Goal: Transaction & Acquisition: Obtain resource

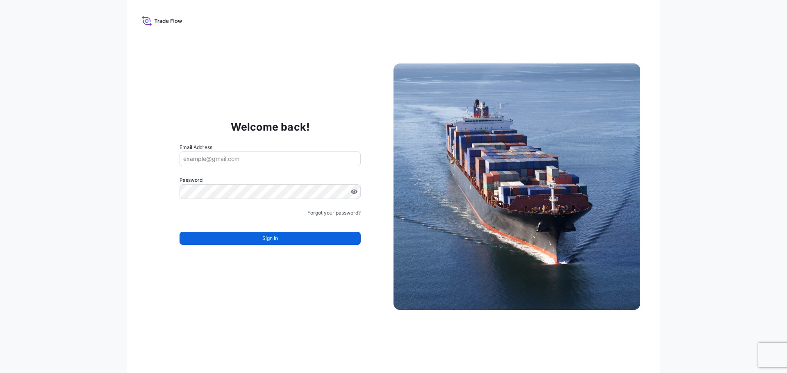
type input "[EMAIL_ADDRESS][DOMAIN_NAME]"
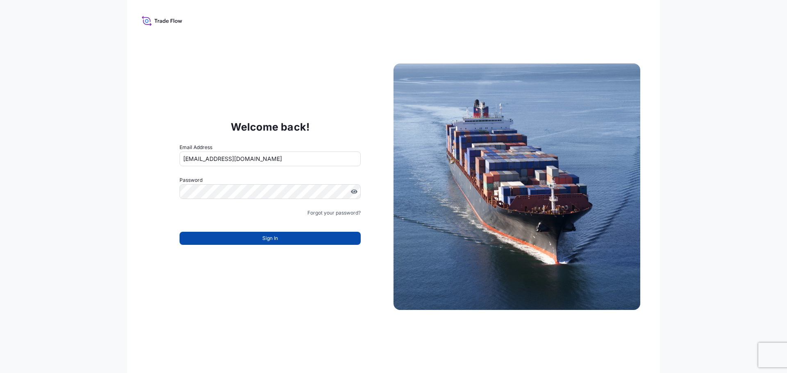
click at [302, 239] on button "Sign In" at bounding box center [270, 238] width 181 height 13
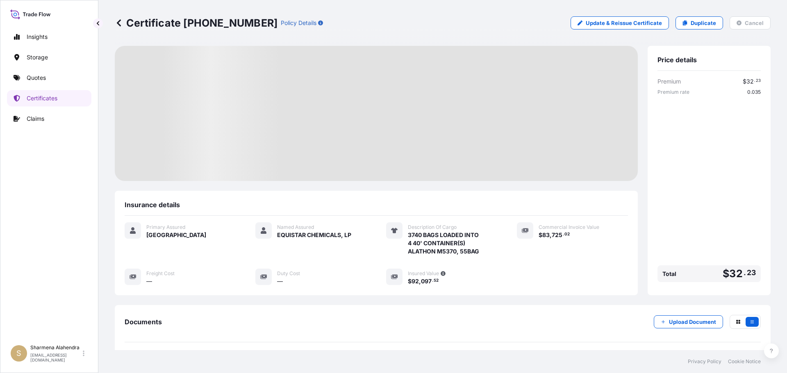
click at [504, 27] on div "Certificate [PHONE_NUMBER] Policy Details Update & Reissue Certificate Duplicat…" at bounding box center [443, 22] width 656 height 13
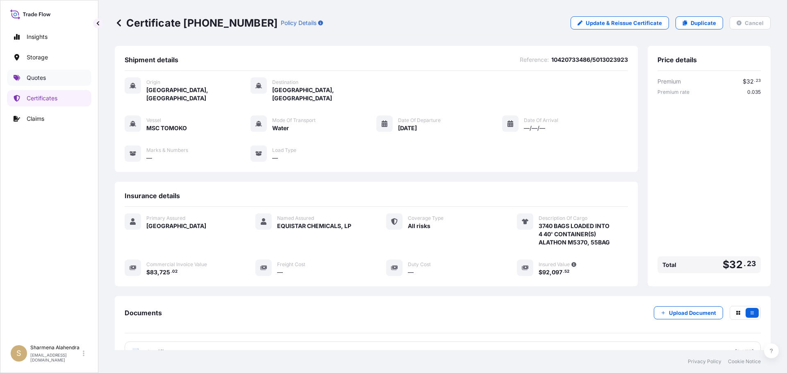
click at [40, 77] on p "Quotes" at bounding box center [36, 78] width 19 height 8
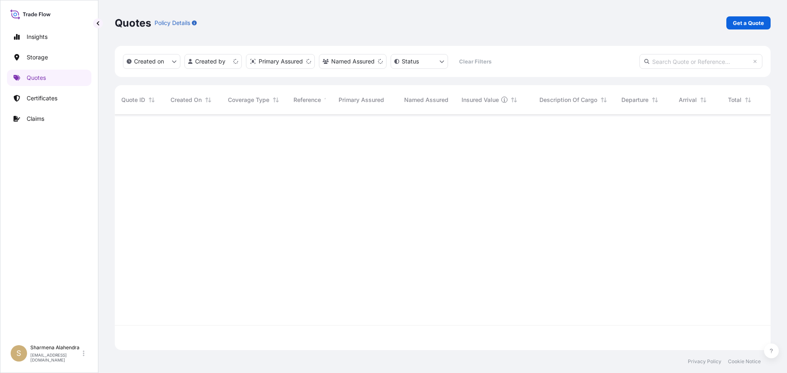
scroll to position [234, 650]
click at [763, 23] on p "Get a Quote" at bounding box center [748, 23] width 31 height 8
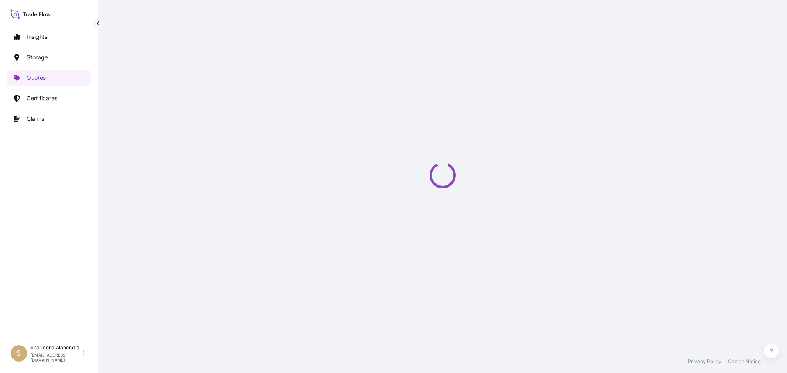
select select "Water"
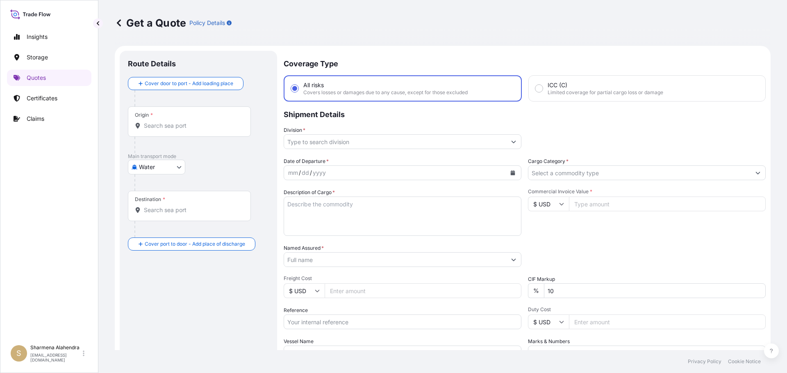
scroll to position [13, 0]
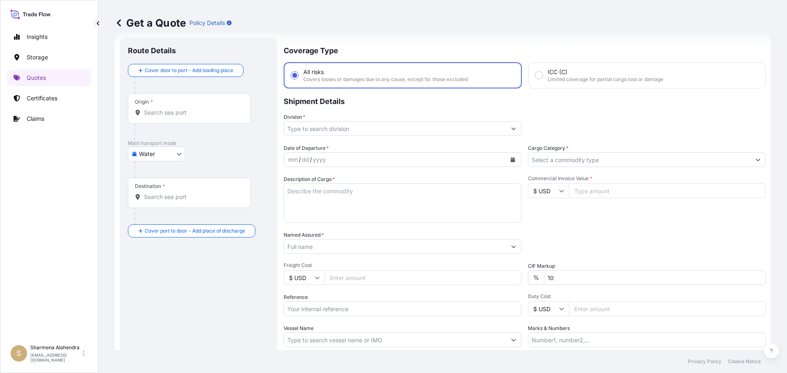
click at [173, 114] on input "Origin *" at bounding box center [192, 113] width 97 height 8
paste input "[GEOGRAPHIC_DATA], [GEOGRAPHIC_DATA]"
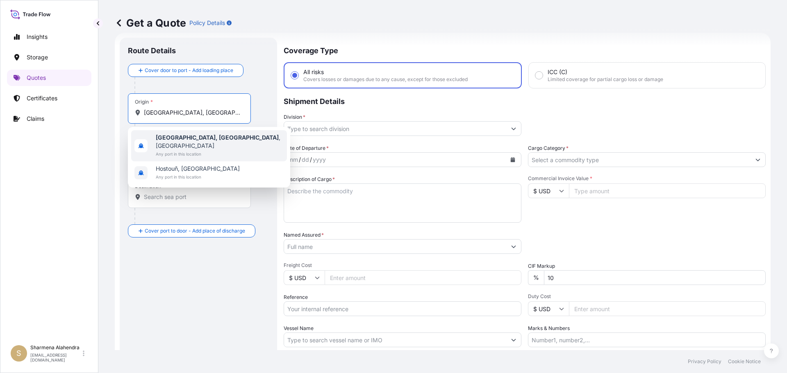
click at [185, 150] on span "Any port in this location" at bounding box center [220, 154] width 128 height 8
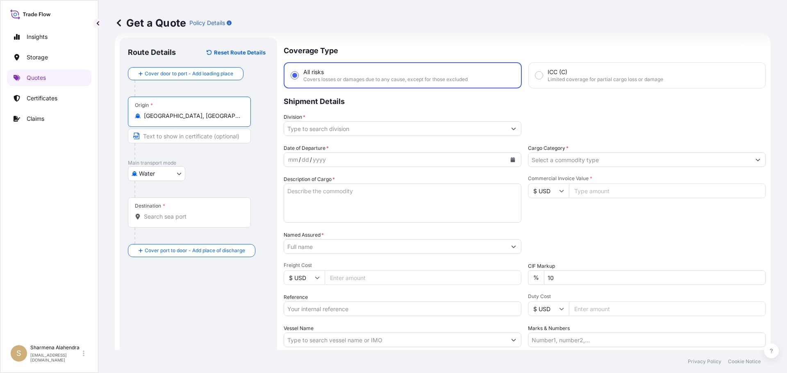
type input "[GEOGRAPHIC_DATA], [GEOGRAPHIC_DATA], [GEOGRAPHIC_DATA]"
drag, startPoint x: 409, startPoint y: 44, endPoint x: 409, endPoint y: 51, distance: 6.6
click at [409, 44] on div "Get a Quote Policy Details" at bounding box center [443, 23] width 656 height 46
click at [178, 217] on input "Destination *" at bounding box center [192, 217] width 97 height 8
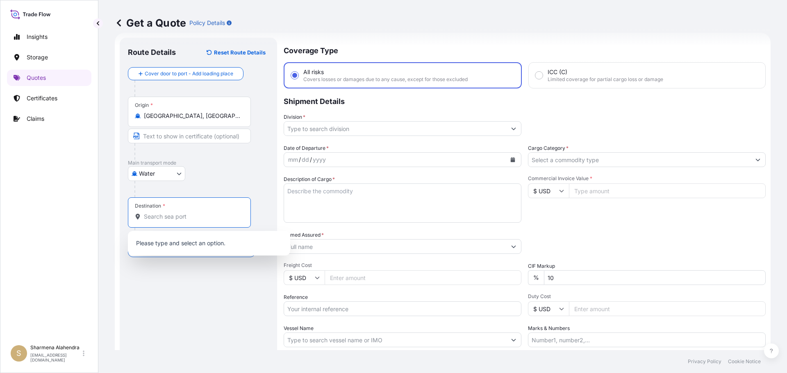
paste input "[GEOGRAPHIC_DATA], [GEOGRAPHIC_DATA]"
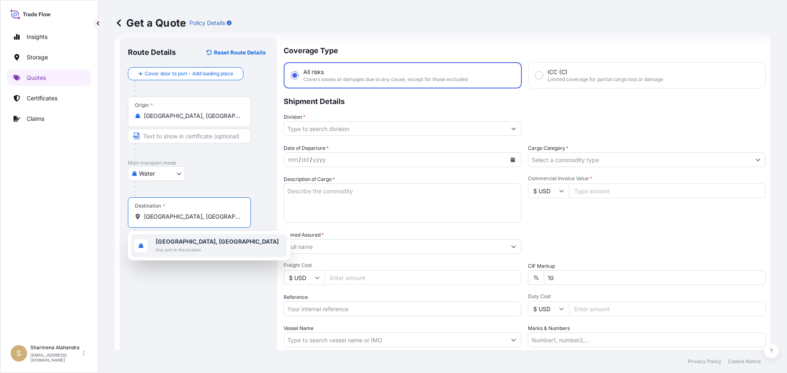
click at [178, 242] on b "[GEOGRAPHIC_DATA], [GEOGRAPHIC_DATA]" at bounding box center [217, 241] width 123 height 7
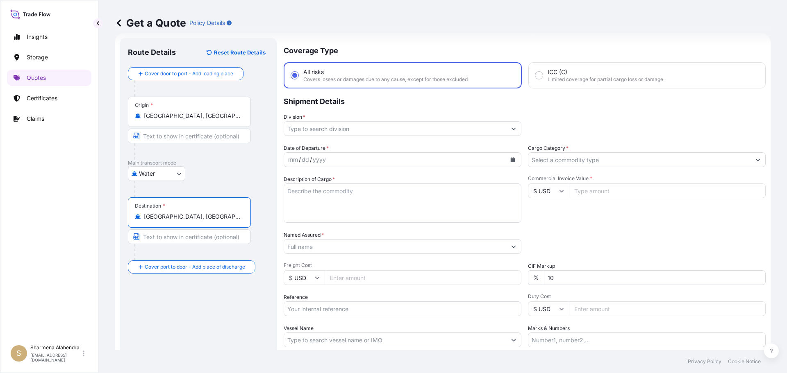
type input "[GEOGRAPHIC_DATA], [GEOGRAPHIC_DATA]"
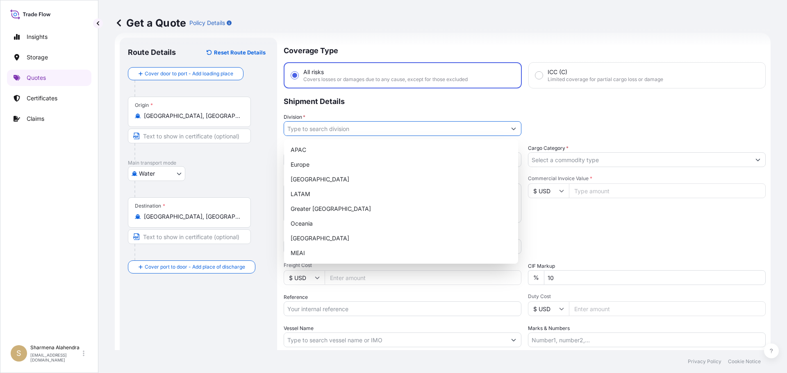
click at [326, 125] on input "Division *" at bounding box center [395, 128] width 222 height 15
click at [301, 152] on div "APAC" at bounding box center [401, 150] width 228 height 15
type input "APAC"
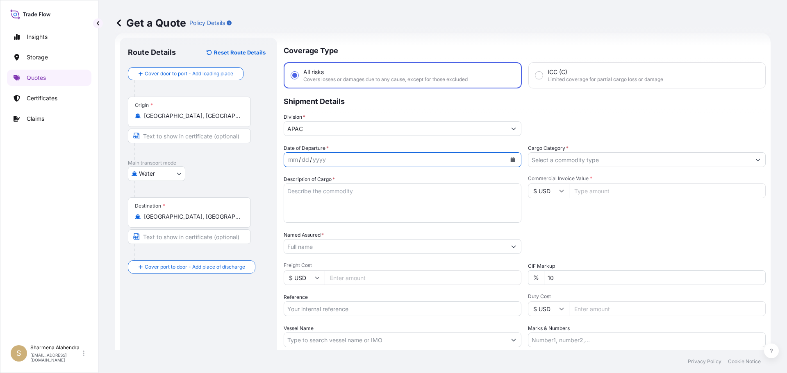
click at [511, 160] on icon "Calendar" at bounding box center [513, 159] width 5 height 5
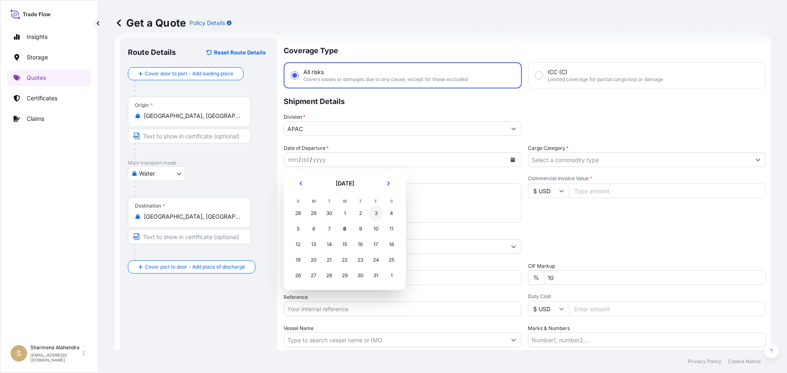
click at [374, 214] on div "3" at bounding box center [376, 213] width 15 height 15
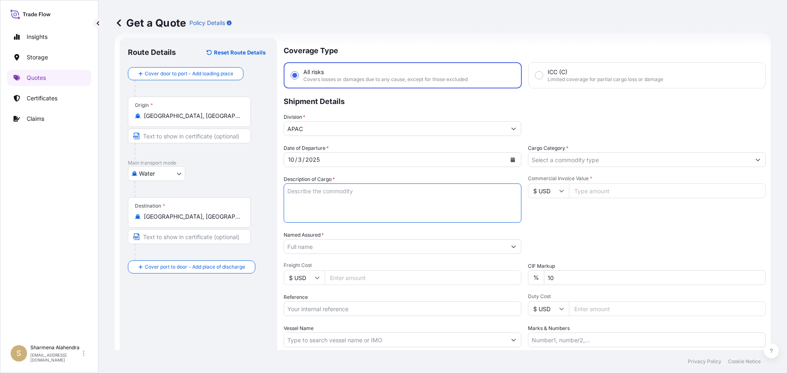
click at [374, 214] on textarea "Description of Cargo *" at bounding box center [403, 203] width 238 height 39
click at [432, 201] on textarea "Description of Cargo *" at bounding box center [403, 203] width 238 height 39
paste textarea "BAGS LOADED INTO 4 40' CONTAINER(S) ALATHON M5370, 55BAG"
click at [289, 192] on textarea "BAGS LOADED INTO 4 40' CONTAINER(S) ALATHON M5370, 55BAG" at bounding box center [403, 203] width 238 height 39
type textarea "3740 BAGS LOADED INTO 4 40' CONTAINER(S) ALATHON M5370, 55BAG"
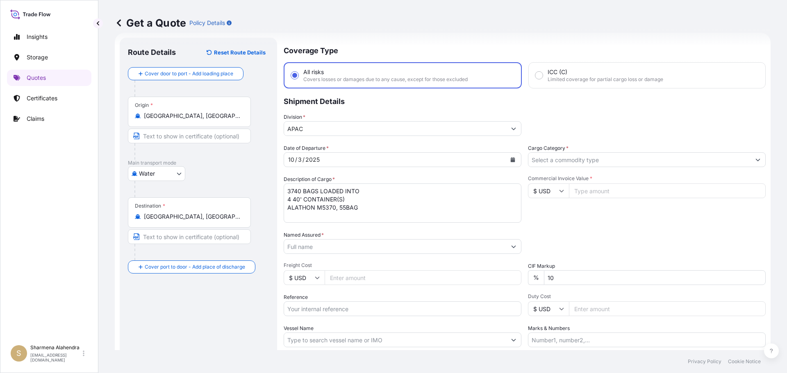
click at [444, 246] on input "Named Assured *" at bounding box center [395, 246] width 222 height 15
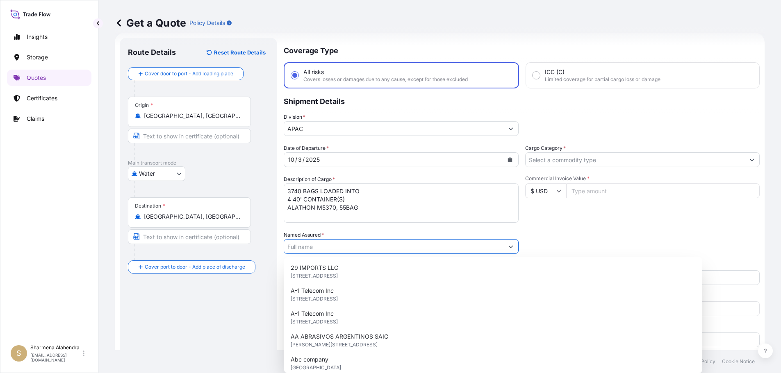
paste input "EQUISTAR CHEMICALS, LP"
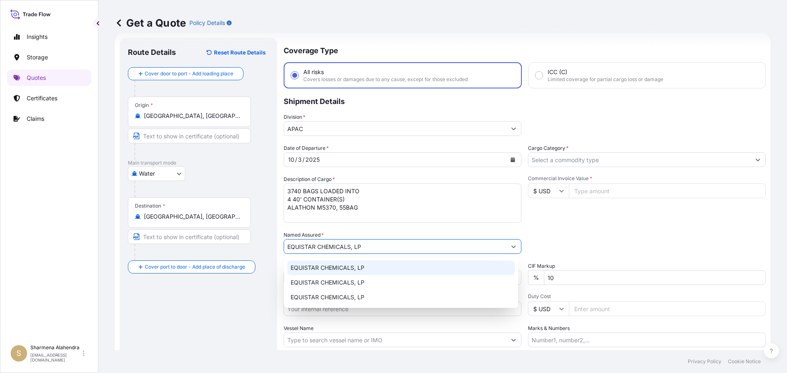
click at [344, 269] on span "EQUISTAR CHEMICALS, LP" at bounding box center [328, 268] width 74 height 8
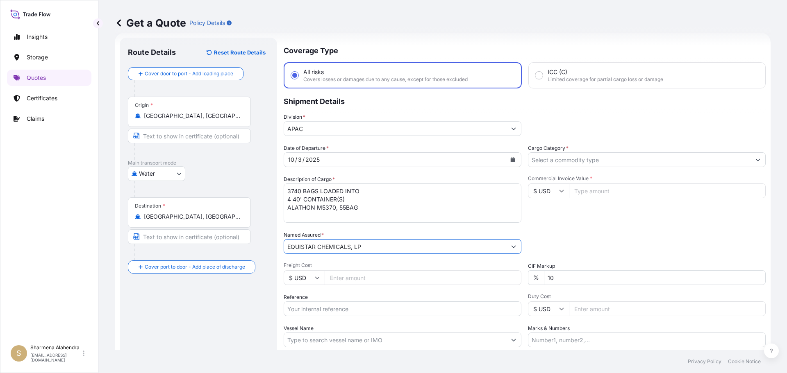
type input "EQUISTAR CHEMICALS, LP"
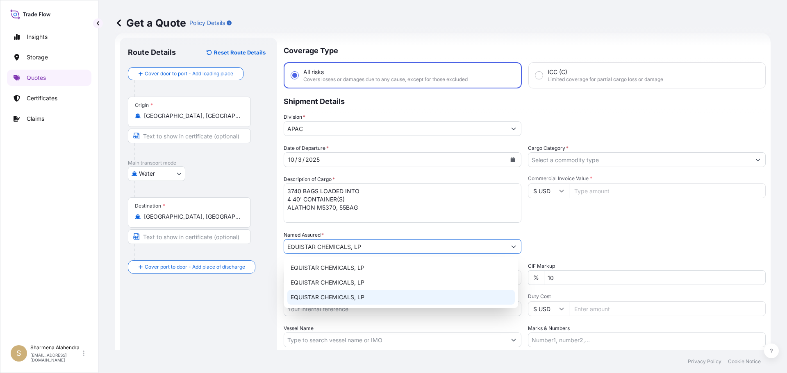
click at [340, 310] on input "Reference" at bounding box center [403, 309] width 238 height 15
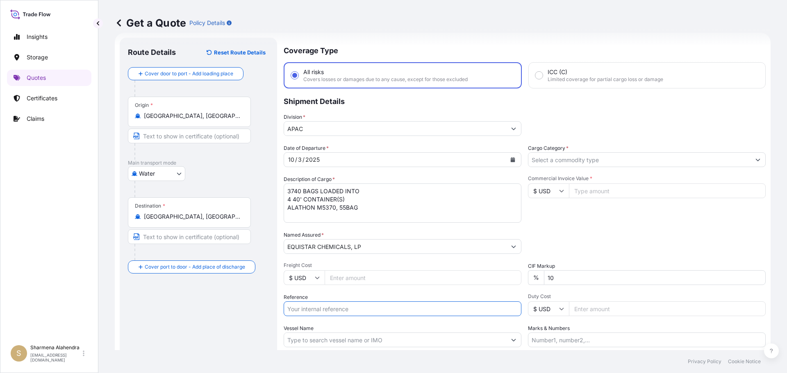
paste input "10420884204"
paste input "5013250006"
type input "10420884204/5013250006"
click at [354, 338] on input "Vessel Name" at bounding box center [395, 340] width 222 height 15
click at [448, 341] on input "Vessel Name" at bounding box center [395, 340] width 222 height 15
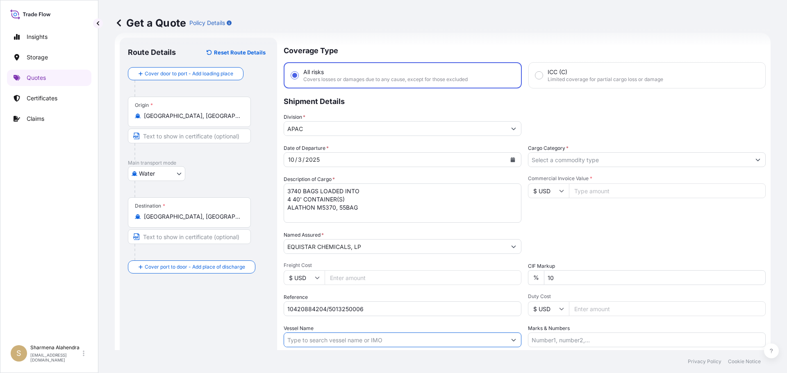
paste input "MSC TOMOKO"
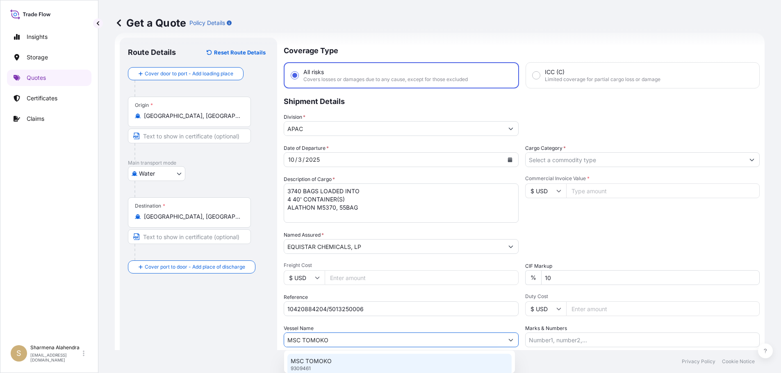
click at [337, 362] on div "MSC TOMOKO 9309461" at bounding box center [399, 364] width 224 height 21
type input "MSC TOMOKO"
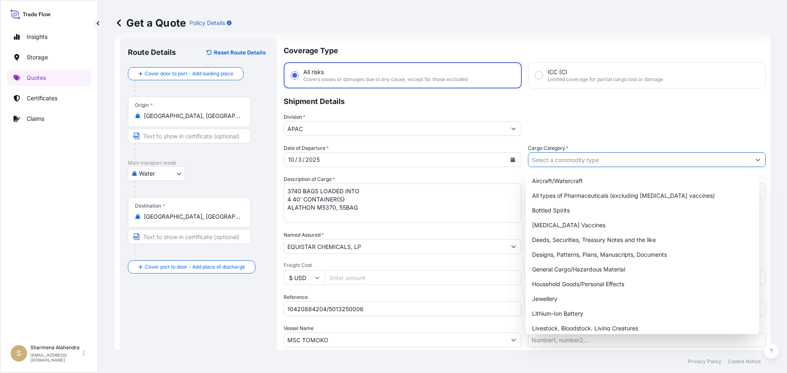
click at [583, 164] on input "Cargo Category *" at bounding box center [639, 160] width 222 height 15
click at [568, 273] on div "General Cargo/Hazardous Material" at bounding box center [643, 269] width 228 height 15
type input "General Cargo/Hazardous Material"
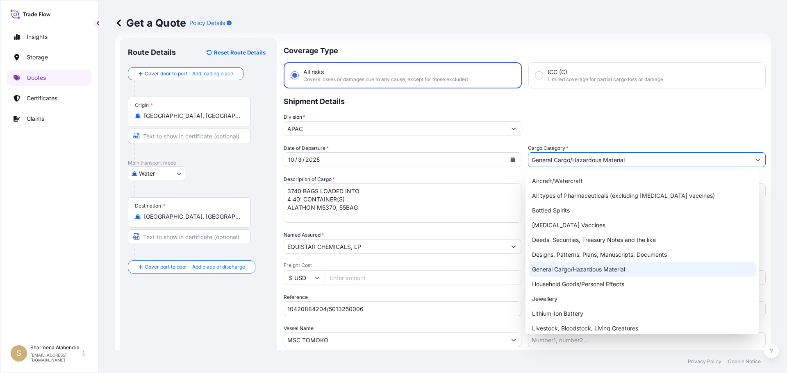
click at [576, 274] on div "General Cargo/Hazardous Material" at bounding box center [643, 269] width 228 height 15
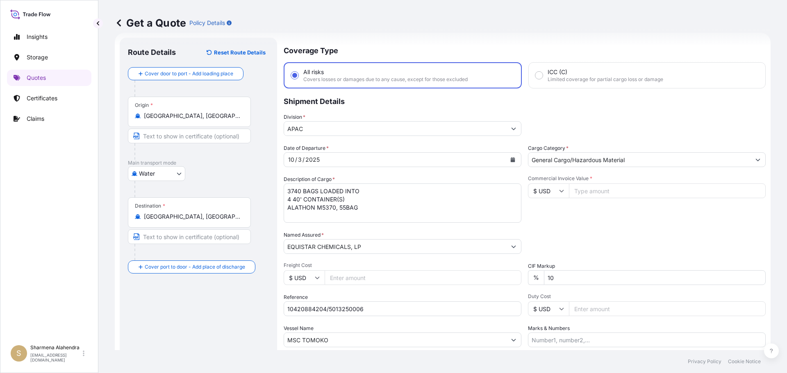
click at [595, 191] on input "Commercial Invoice Value *" at bounding box center [667, 191] width 197 height 15
paste input "76500"
type input "76500.00"
click at [600, 230] on div "Date of Departure * [DATE] Cargo Category * General Cargo/Hazardous Material De…" at bounding box center [525, 245] width 482 height 203
click at [622, 235] on div "Packing Category Type to search a container mode Please select a primary mode o…" at bounding box center [647, 242] width 238 height 23
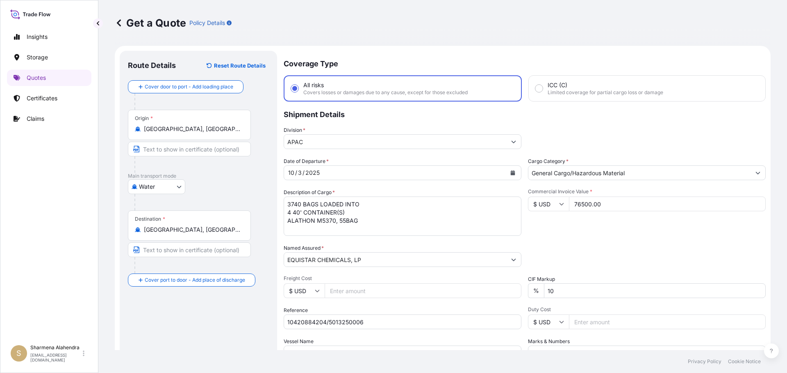
scroll to position [76, 0]
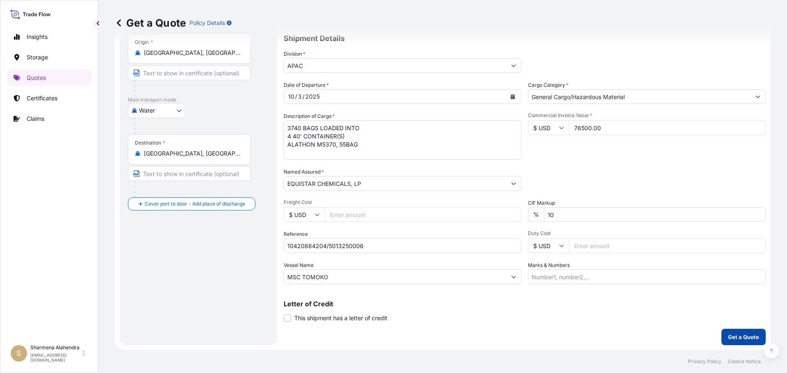
click at [728, 335] on p "Get a Quote" at bounding box center [743, 337] width 31 height 8
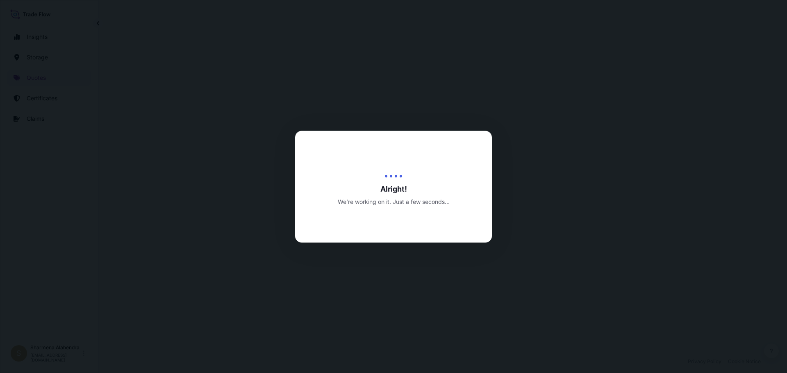
select select "Water"
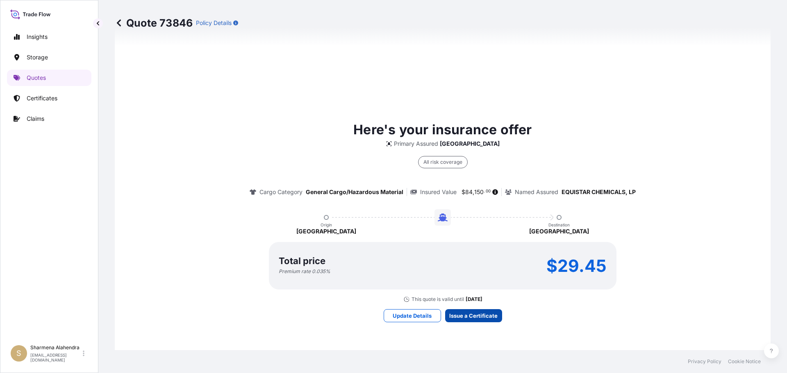
scroll to position [1172, 0]
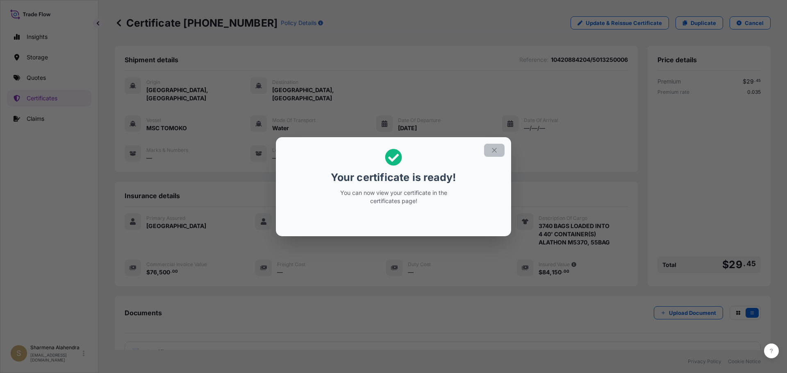
click at [494, 150] on icon "button" at bounding box center [494, 150] width 5 height 5
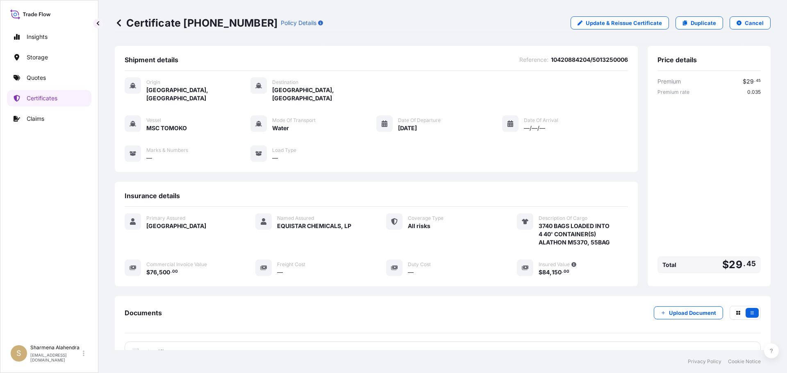
scroll to position [66, 0]
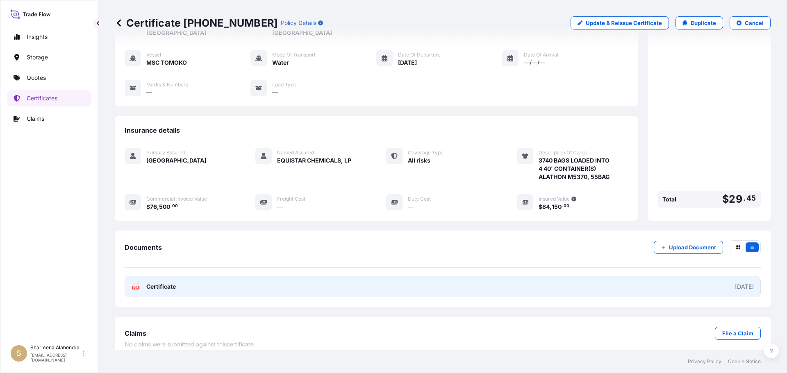
click at [443, 279] on link "PDF Certificate [DATE]" at bounding box center [443, 286] width 636 height 21
